Goal: Obtain resource: Obtain resource

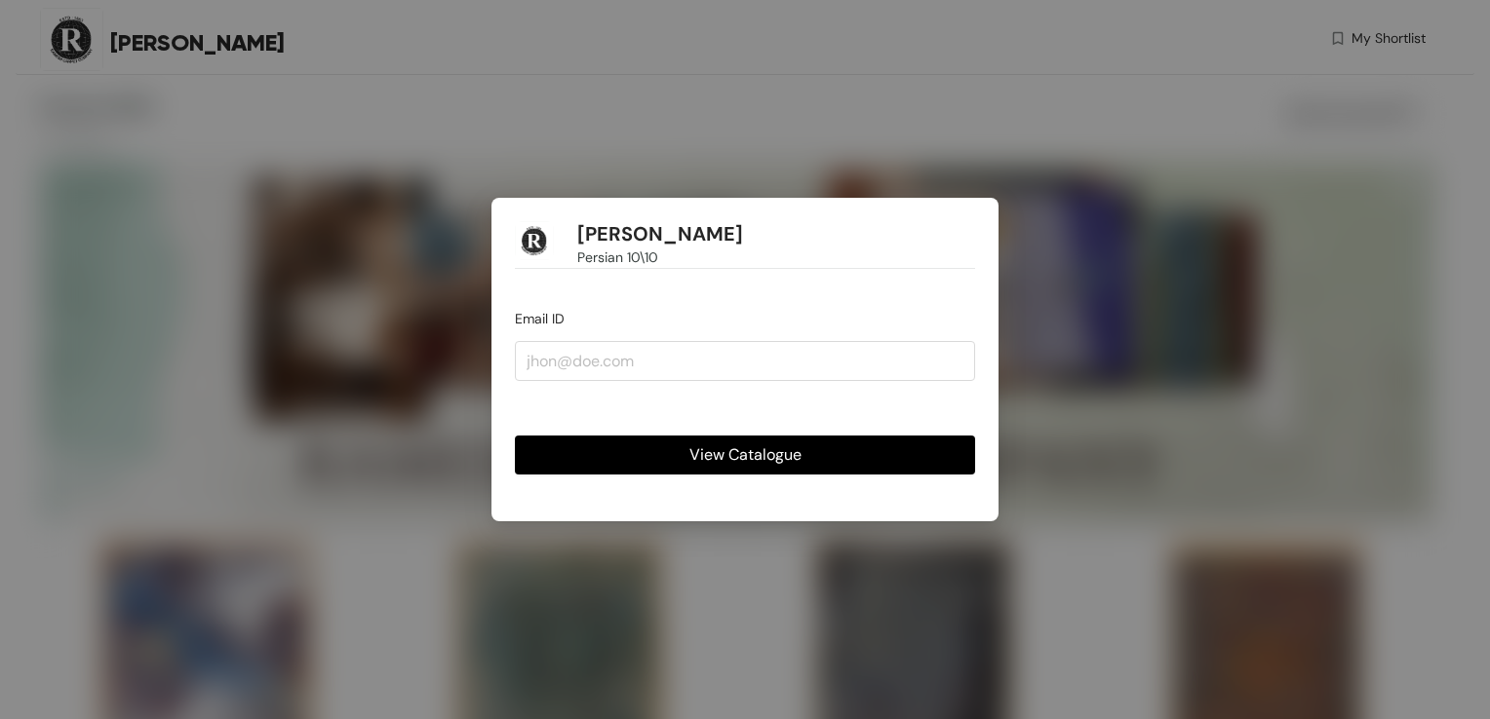
click at [408, 215] on div "[PERSON_NAME] Persian 10\10 Email ID View Catalogue" at bounding box center [745, 359] width 1490 height 719
click at [447, 292] on div "[PERSON_NAME] Persian 10\10 Email ID View Catalogue" at bounding box center [745, 359] width 1490 height 719
click at [452, 288] on div "[PERSON_NAME] Persian 10\10 Email ID View Catalogue" at bounding box center [745, 359] width 1490 height 719
drag, startPoint x: 542, startPoint y: 287, endPoint x: 550, endPoint y: 297, distance: 13.3
click at [547, 294] on div "[PERSON_NAME] Persian 10\10 Email ID View Catalogue" at bounding box center [744, 359] width 507 height 323
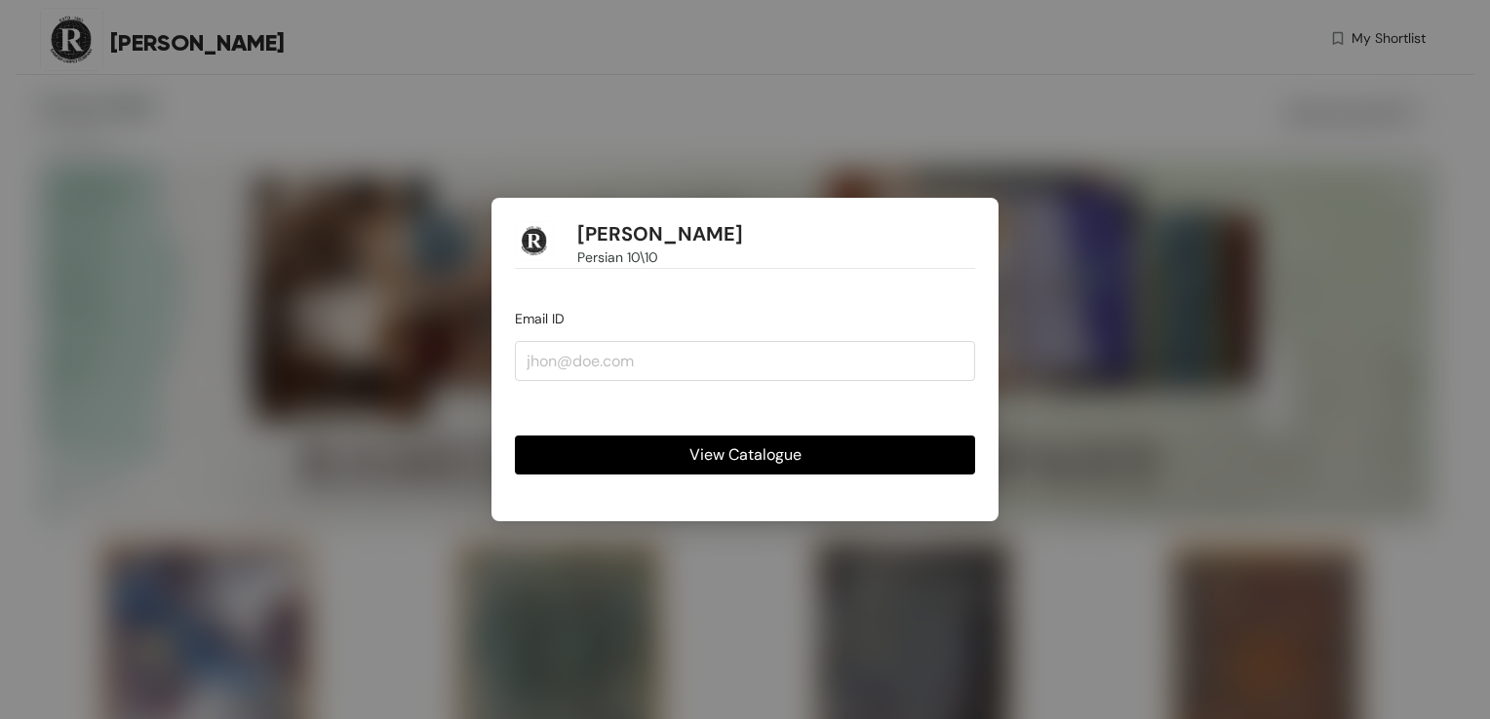
drag, startPoint x: 550, startPoint y: 297, endPoint x: 632, endPoint y: 385, distance: 120.0
click at [632, 385] on form "Email ID View Catalogue" at bounding box center [745, 391] width 460 height 167
click at [627, 371] on input "email" at bounding box center [745, 360] width 460 height 39
click at [626, 369] on input "email" at bounding box center [745, 360] width 460 height 39
click at [901, 410] on div "View Catalogue" at bounding box center [745, 440] width 460 height 70
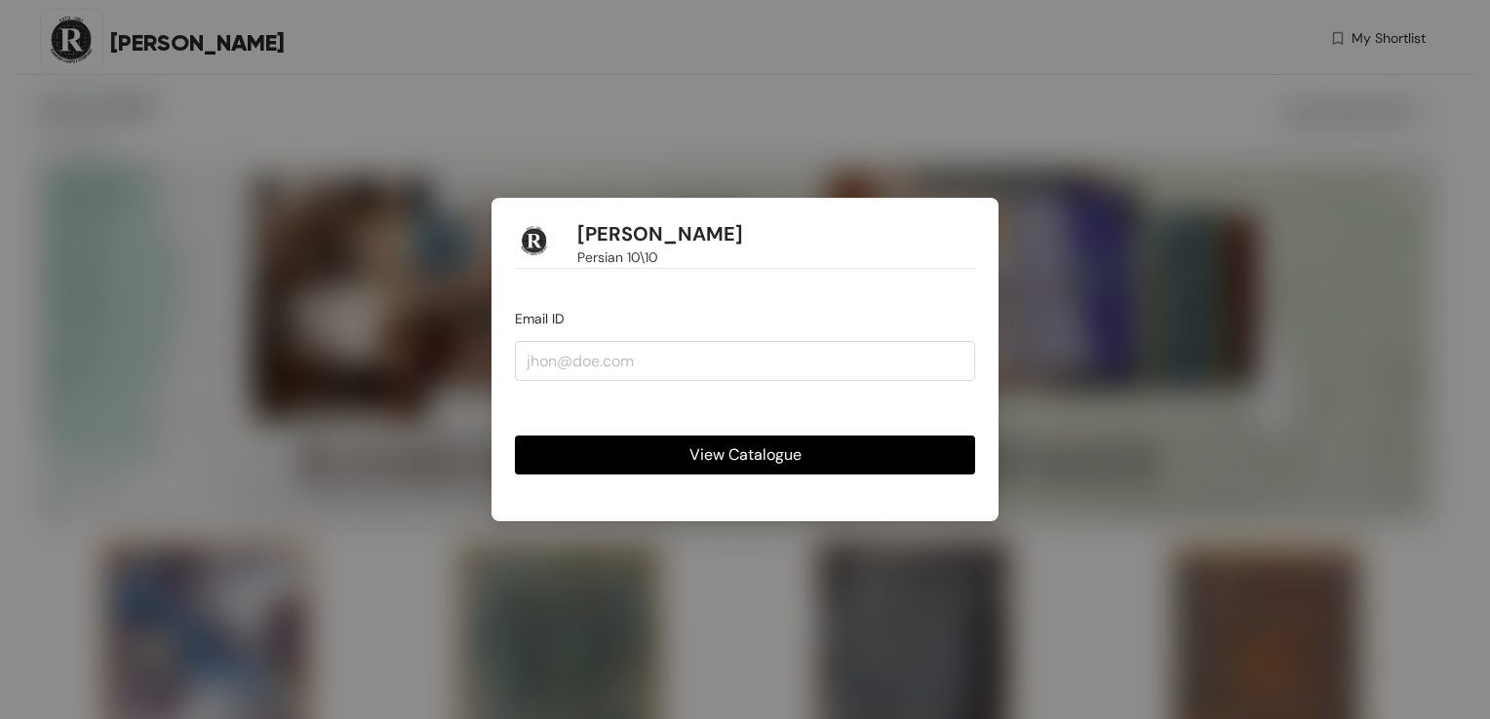
click at [895, 445] on button "View Catalogue" at bounding box center [745, 455] width 460 height 39
click at [680, 439] on button "View Catalogue" at bounding box center [745, 455] width 460 height 39
drag, startPoint x: 577, startPoint y: 320, endPoint x: 577, endPoint y: 349, distance: 29.2
click at [577, 333] on form "Email ID *Please enter the email ID View Catalogue" at bounding box center [745, 391] width 460 height 167
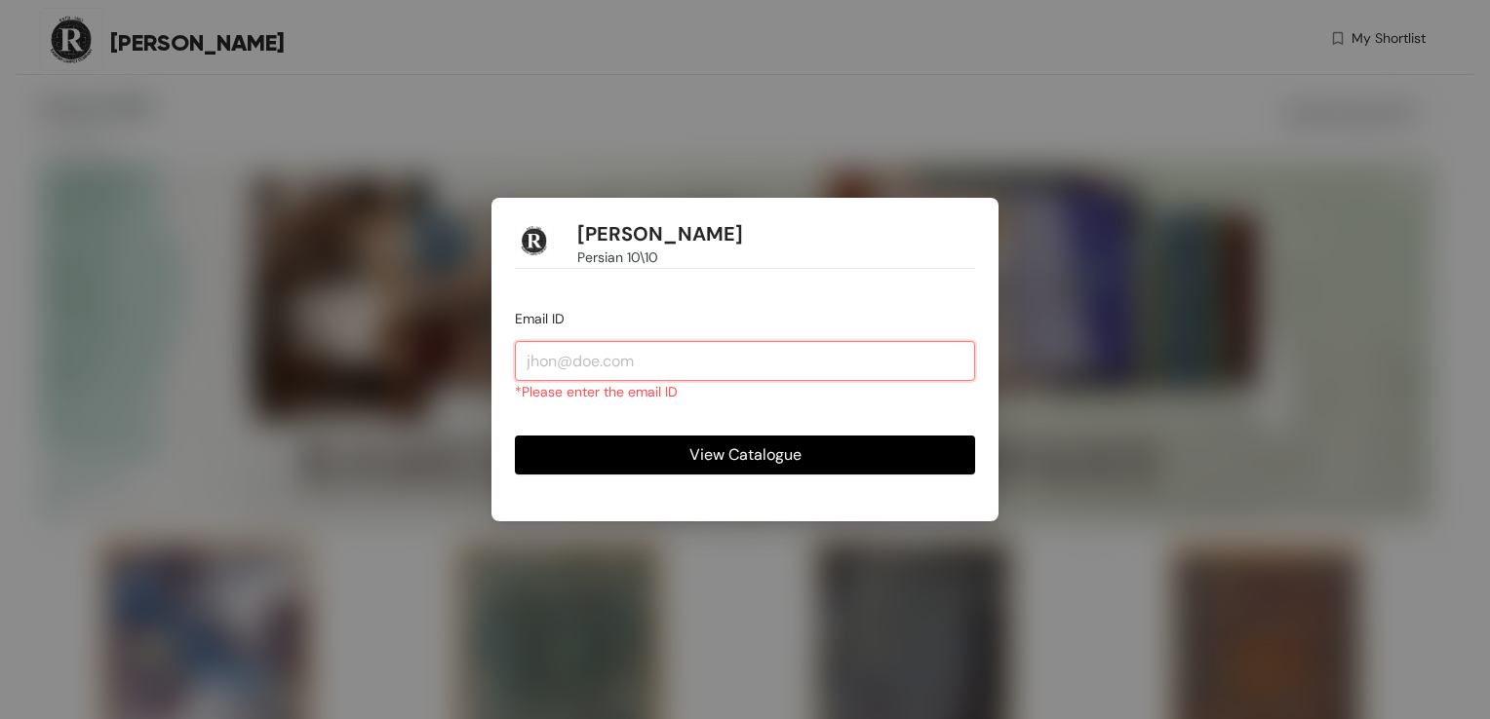
click at [577, 349] on input "email" at bounding box center [745, 360] width 460 height 39
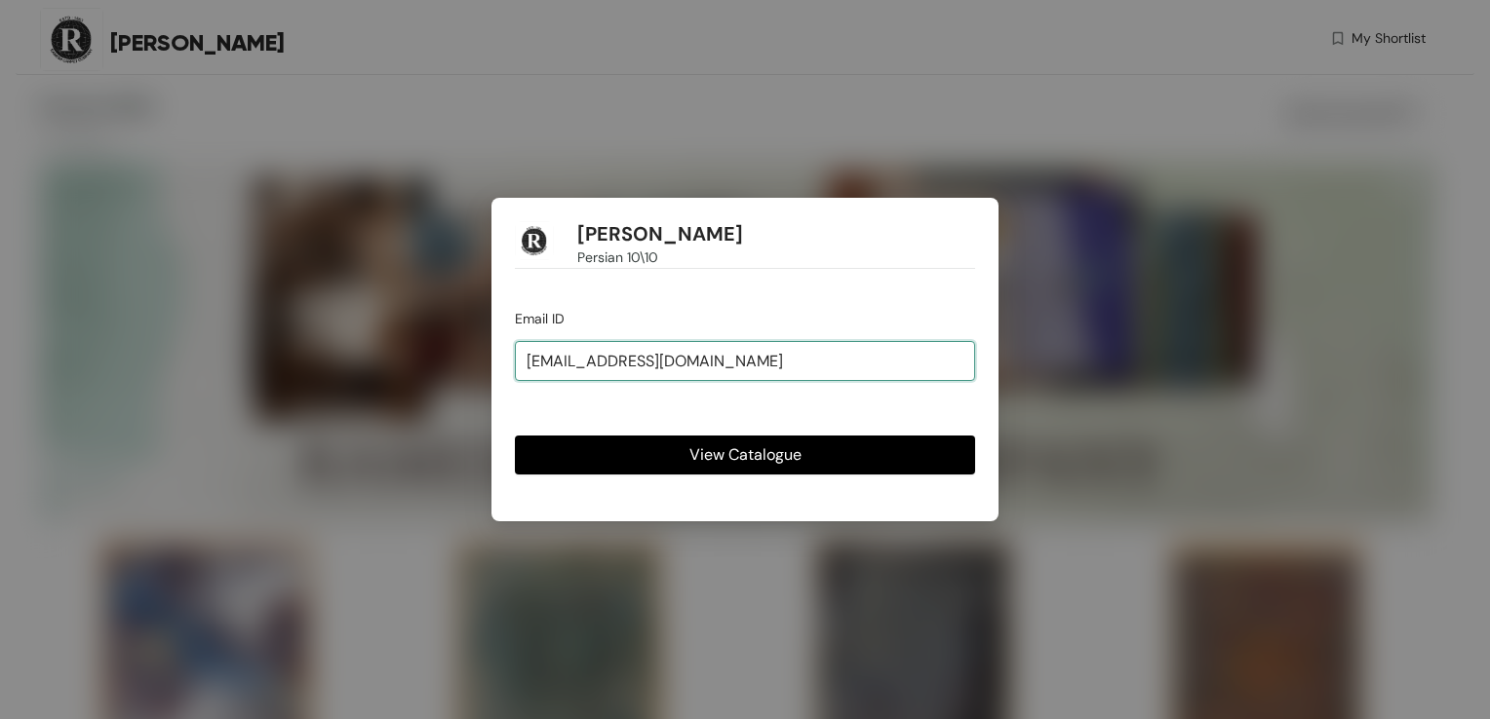
drag, startPoint x: 573, startPoint y: 363, endPoint x: 620, endPoint y: 368, distance: 47.0
click at [620, 368] on input "[EMAIL_ADDRESS][DOMAIN_NAME]" at bounding box center [745, 360] width 460 height 39
type input "[EMAIL_ADDRESS][DOMAIN_NAME]"
click at [729, 449] on span "View Catalogue" at bounding box center [745, 455] width 112 height 24
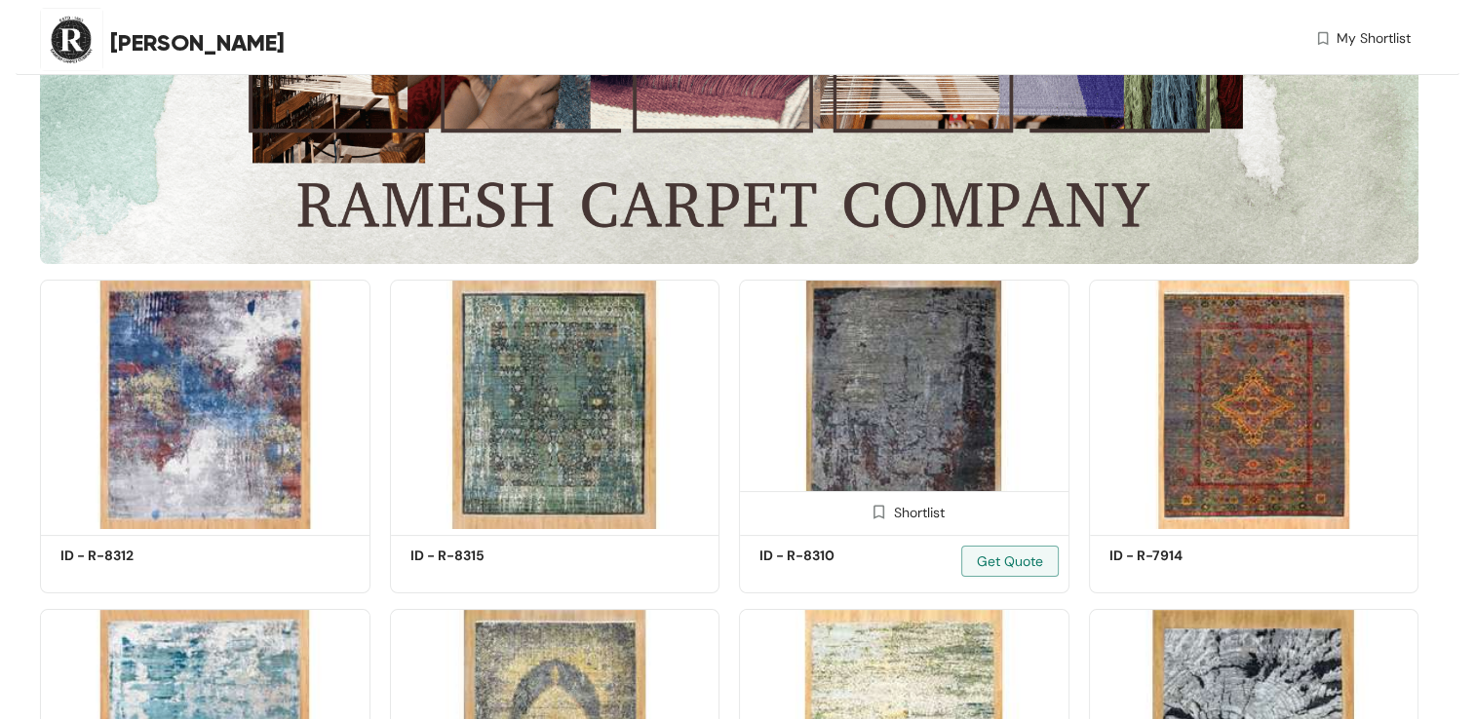
scroll to position [232, 0]
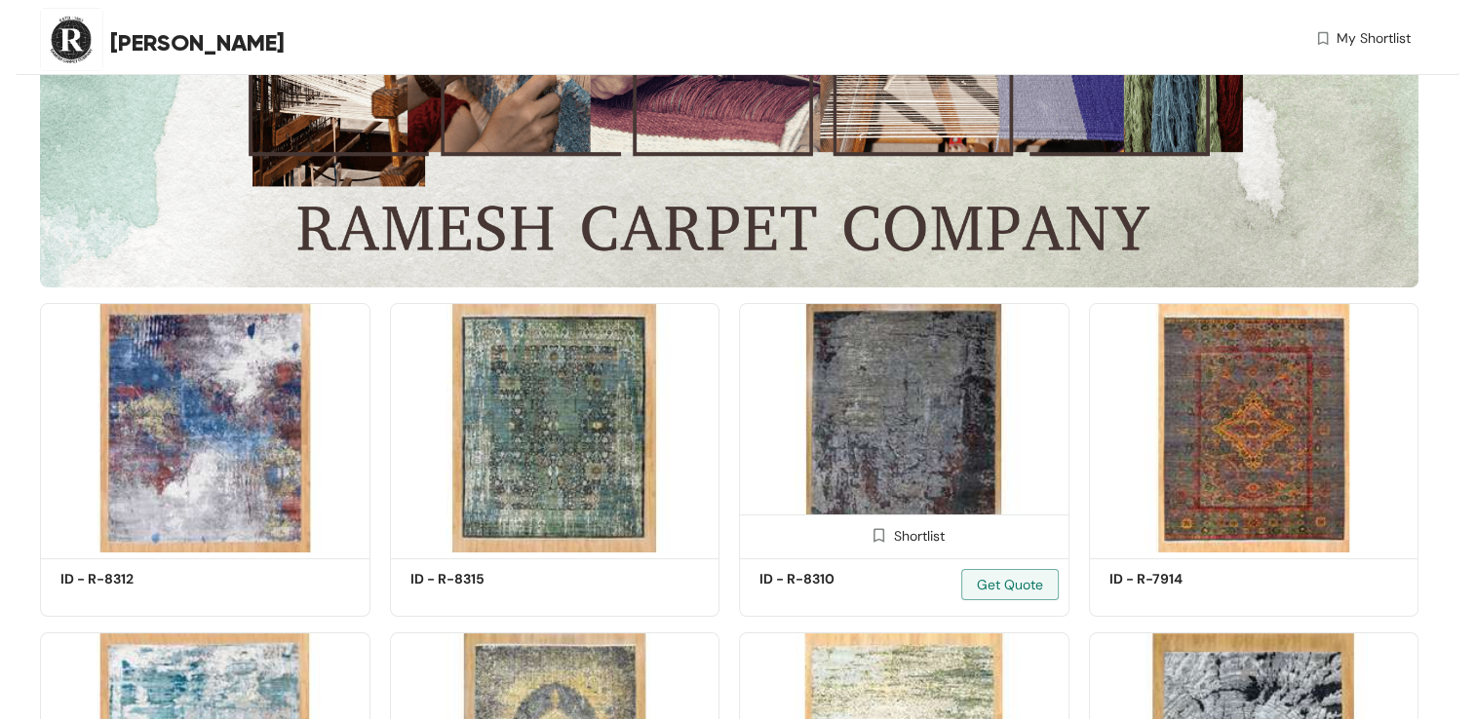
click at [936, 398] on img at bounding box center [904, 427] width 330 height 249
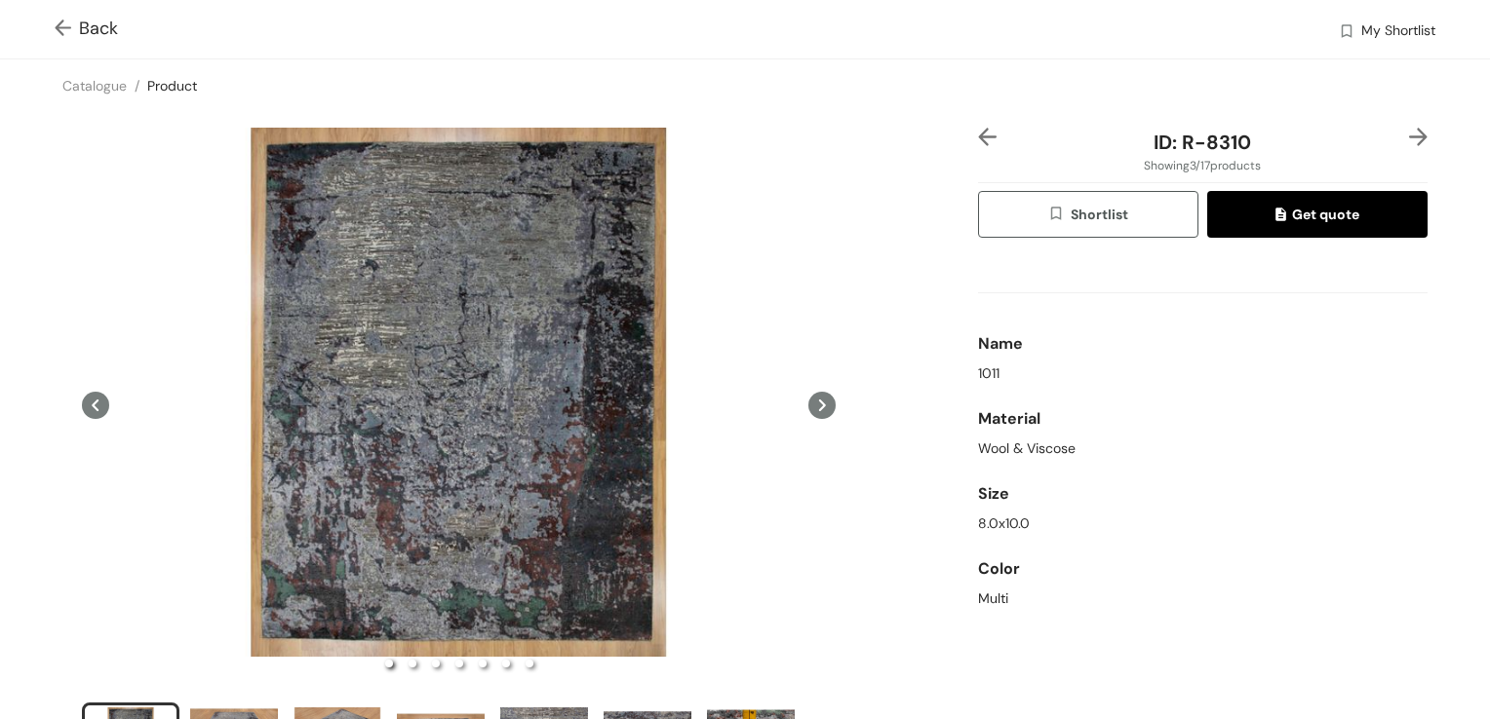
click at [71, 19] on img at bounding box center [67, 29] width 24 height 20
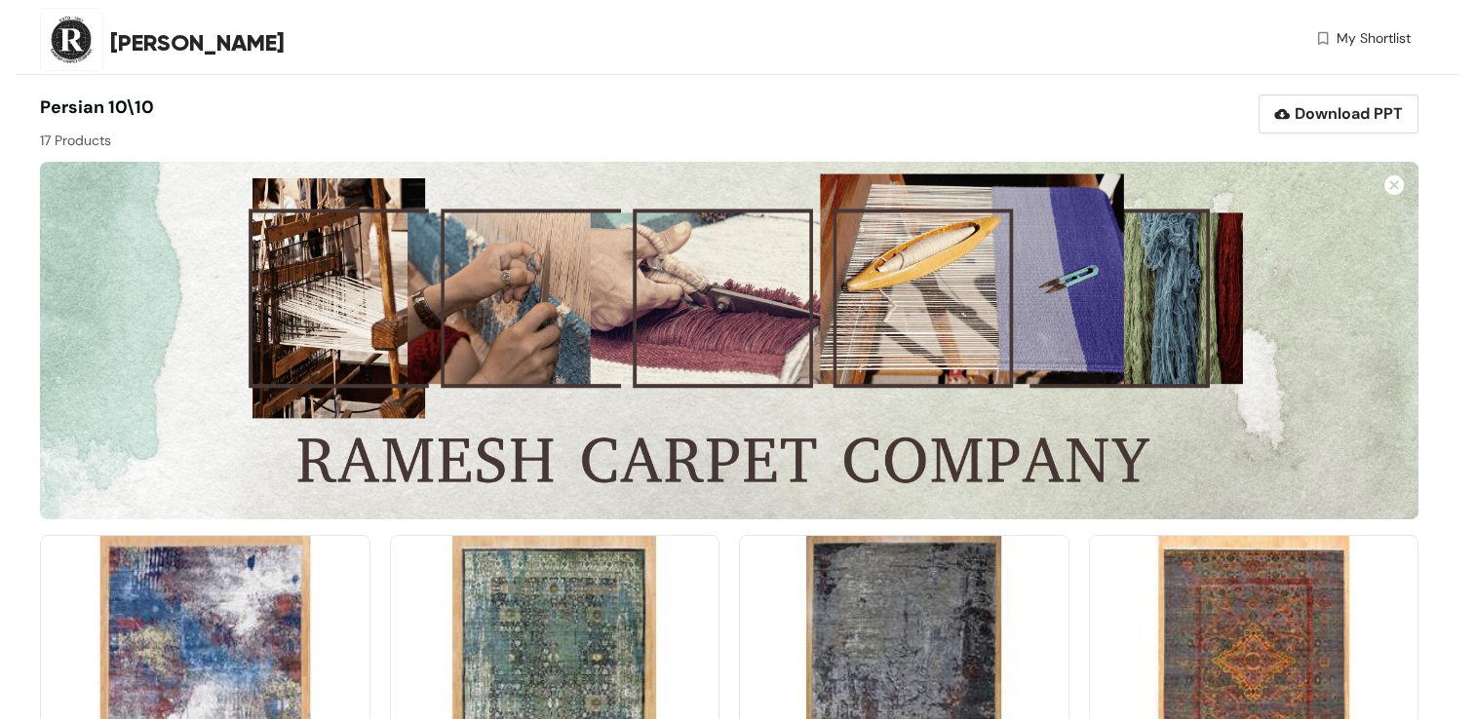
click at [75, 20] on img at bounding box center [71, 39] width 63 height 63
